Goal: Task Accomplishment & Management: Manage account settings

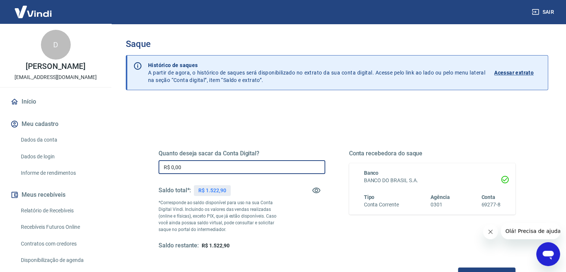
click at [255, 162] on input "R$ 0,00" at bounding box center [242, 167] width 167 height 14
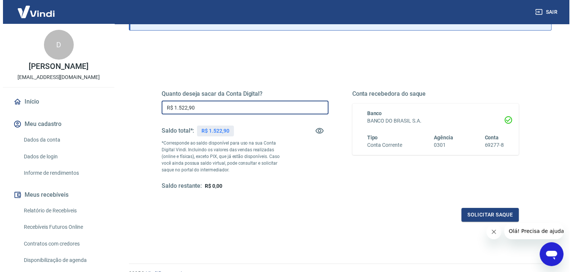
scroll to position [96, 0]
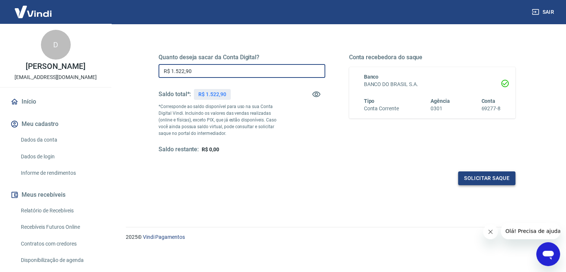
type input "R$ 1.522,90"
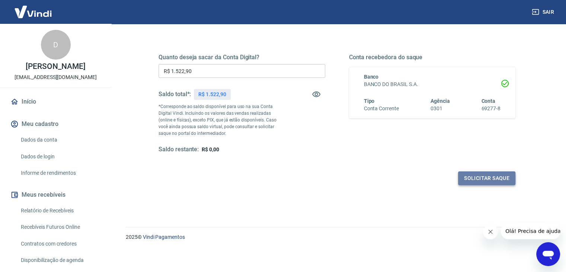
click at [476, 176] on button "Solicitar saque" at bounding box center [486, 178] width 57 height 14
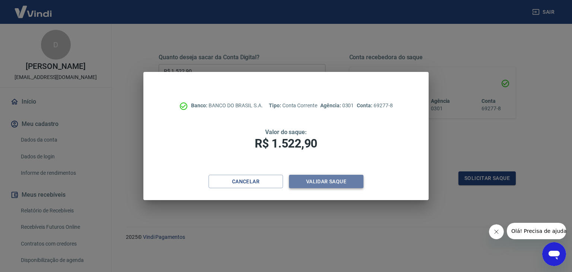
click at [338, 178] on button "Validar saque" at bounding box center [326, 182] width 74 height 14
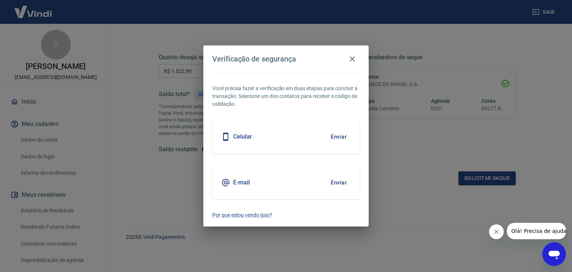
click at [237, 135] on h5 "Celular" at bounding box center [242, 136] width 19 height 7
click at [338, 134] on button "Enviar" at bounding box center [338, 137] width 24 height 16
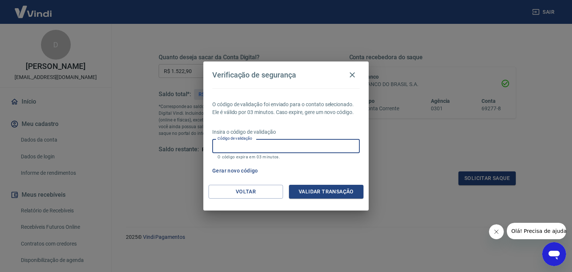
click at [307, 152] on input "Código de validação" at bounding box center [285, 146] width 147 height 14
type input "286097"
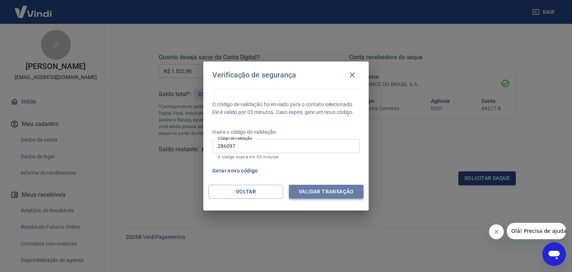
click at [345, 195] on button "Validar transação" at bounding box center [326, 192] width 74 height 14
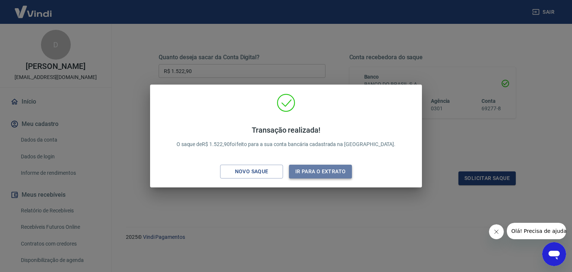
click at [316, 175] on button "Ir para o extrato" at bounding box center [320, 172] width 63 height 14
